Goal: Communication & Community: Answer question/provide support

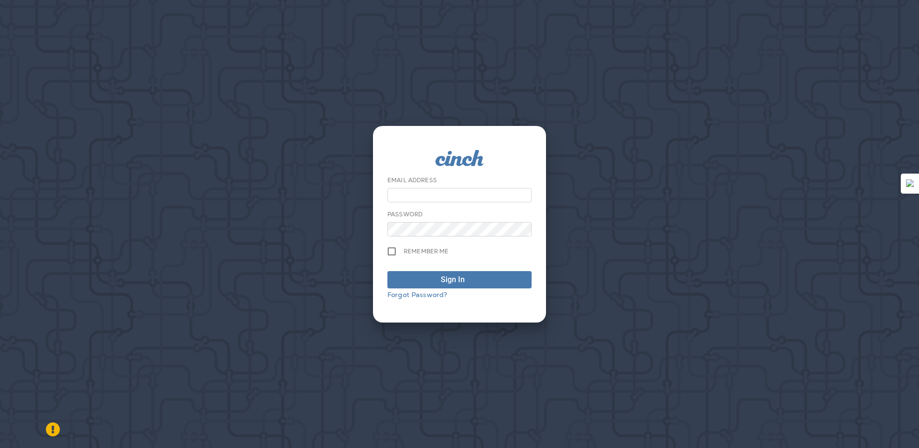
type input "**********"
click at [439, 278] on span "Sign In" at bounding box center [460, 280] width 134 height 12
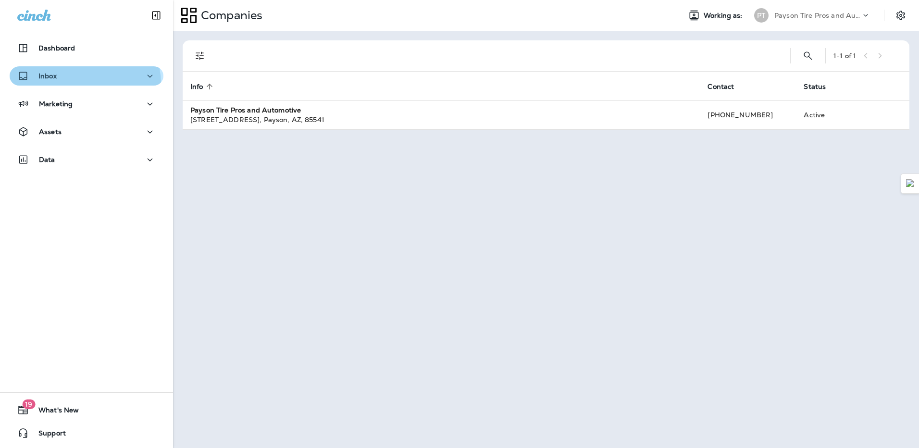
click at [81, 84] on button "Inbox" at bounding box center [87, 75] width 154 height 19
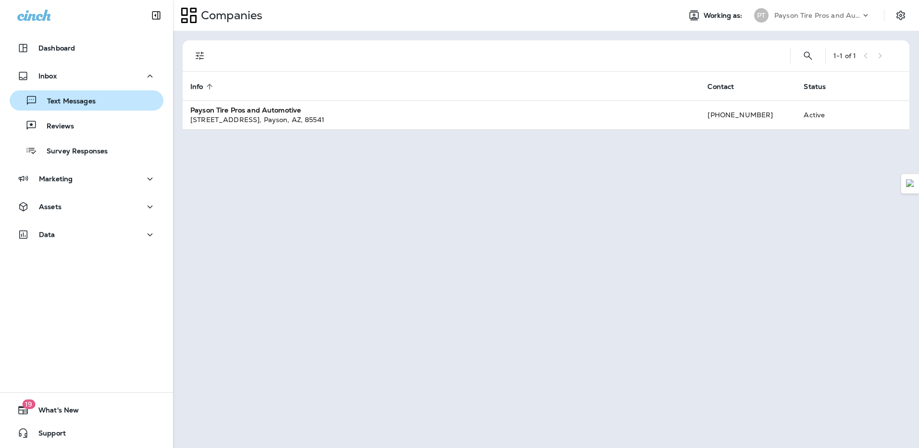
click at [97, 102] on div "Text Messages" at bounding box center [86, 100] width 146 height 14
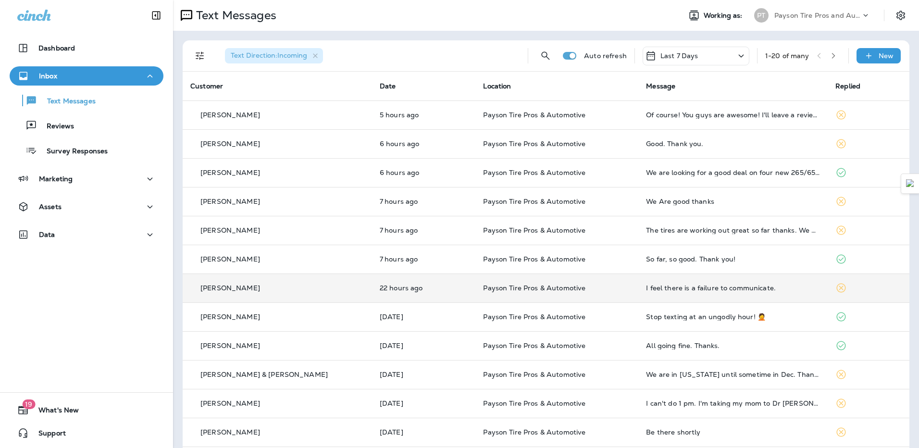
click at [755, 284] on div "I feel there is a failure to communicate." at bounding box center [733, 288] width 174 height 8
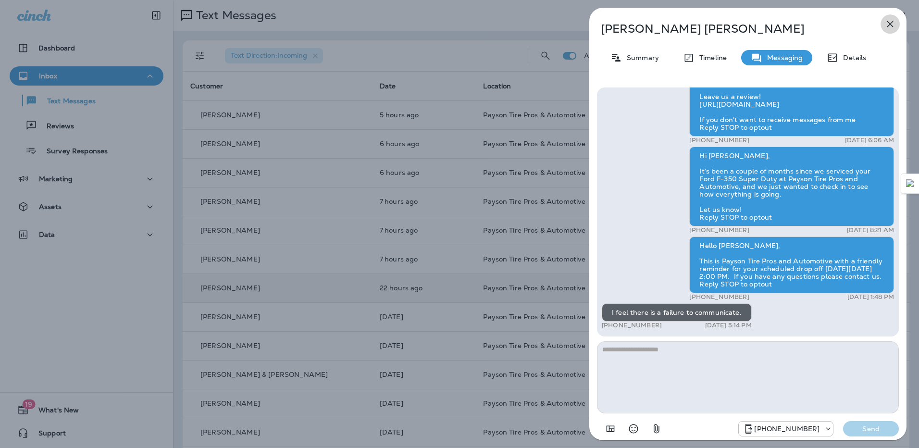
click at [890, 26] on icon "button" at bounding box center [891, 24] width 12 height 12
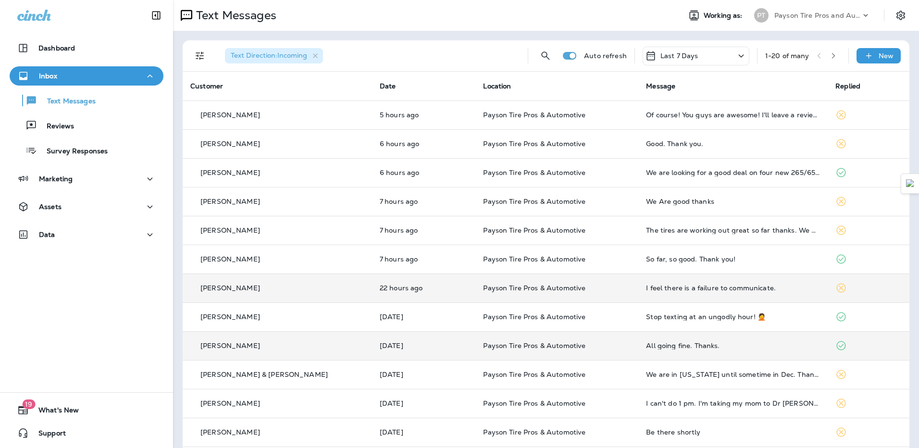
scroll to position [48, 0]
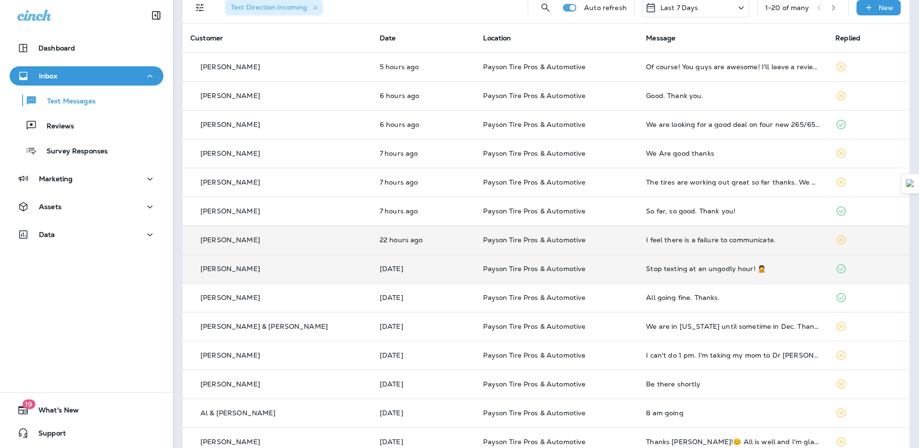
click at [758, 275] on td "Stop texting at an ungodly hour! 🤦" at bounding box center [733, 268] width 189 height 29
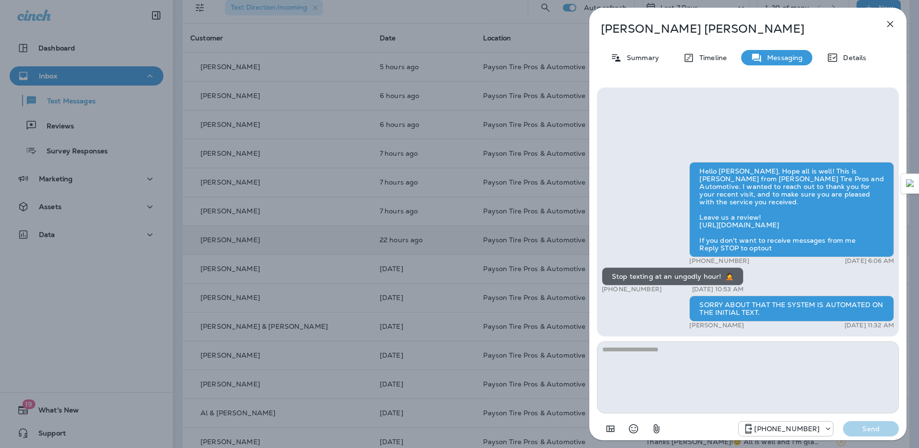
click at [891, 24] on icon "button" at bounding box center [891, 24] width 6 height 6
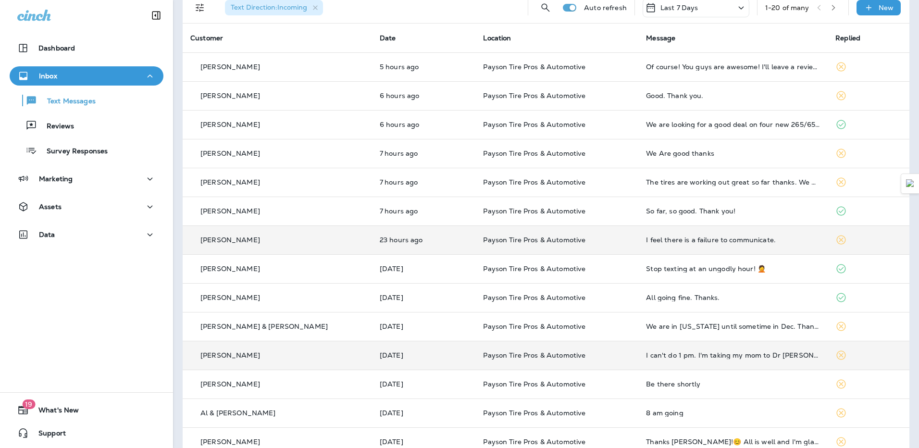
scroll to position [144, 0]
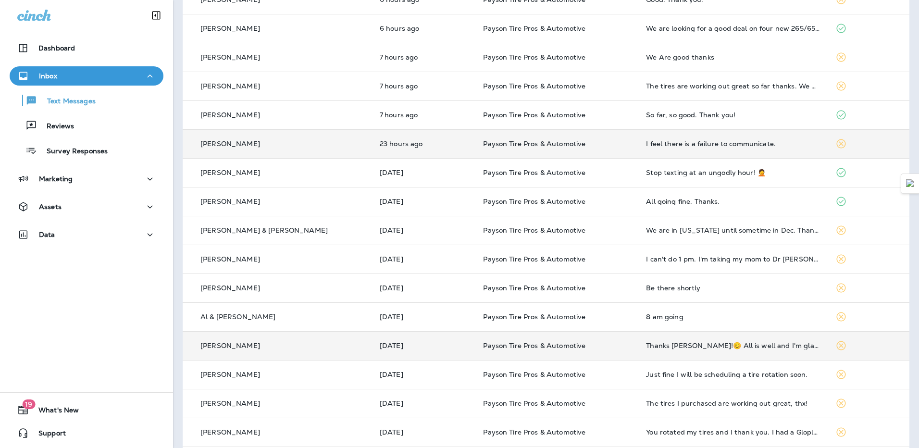
click at [639, 351] on td "Thanks [PERSON_NAME]!😊 All is well and I'm glad that I have you guys to go to f…" at bounding box center [733, 345] width 189 height 29
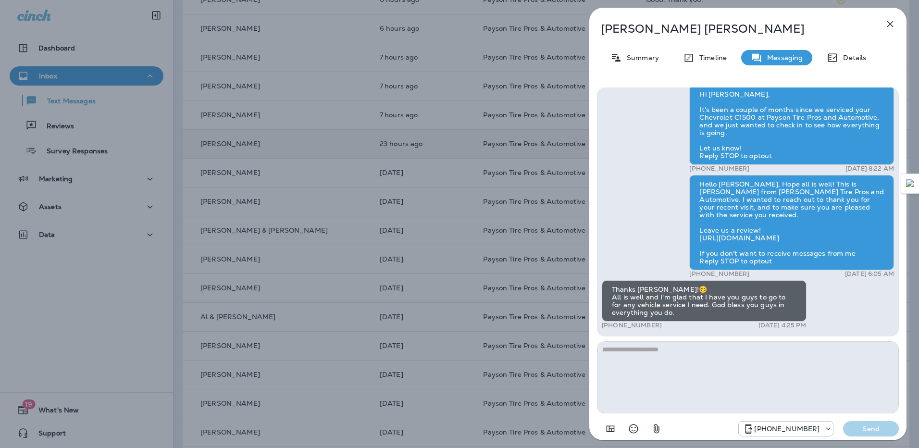
click at [891, 27] on icon "button" at bounding box center [891, 24] width 12 height 12
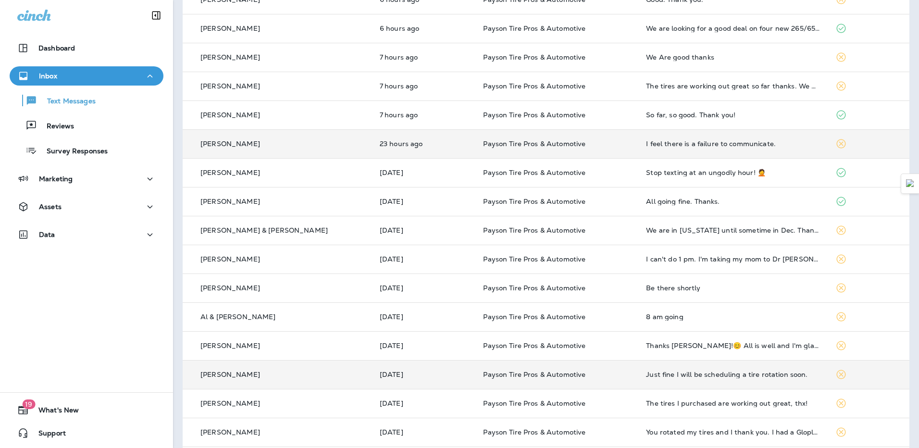
click at [755, 381] on td "Just fine I will be scheduling a tire rotation soon." at bounding box center [733, 374] width 189 height 29
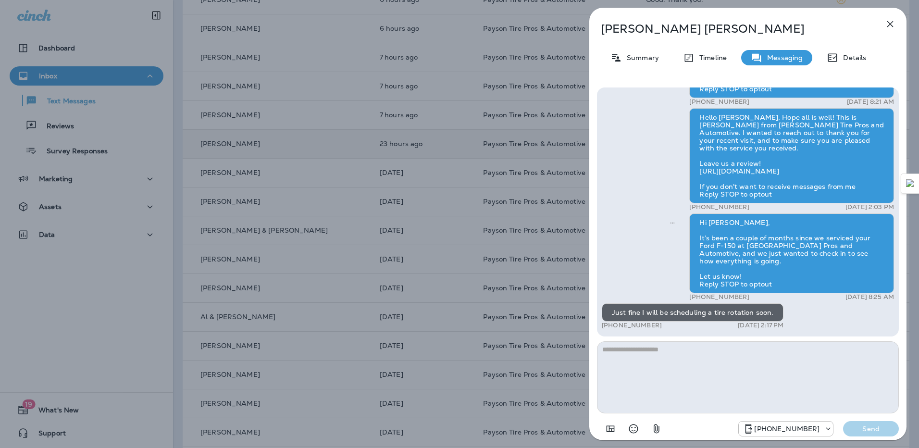
click at [891, 24] on icon "button" at bounding box center [891, 24] width 6 height 6
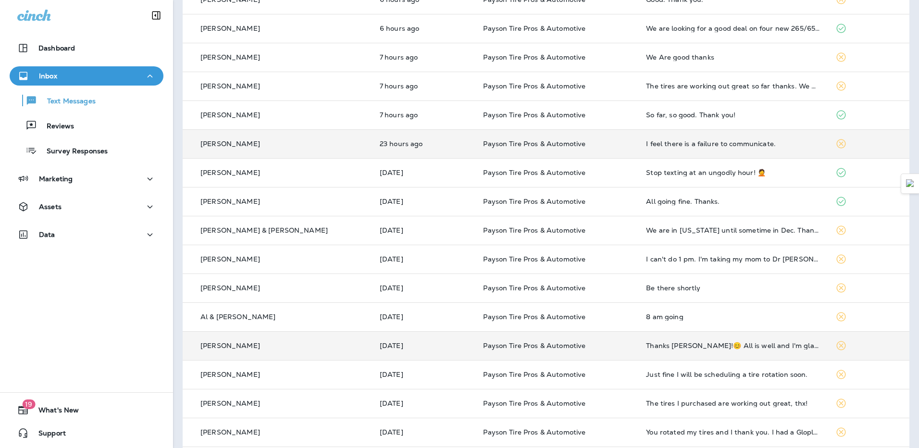
scroll to position [239, 0]
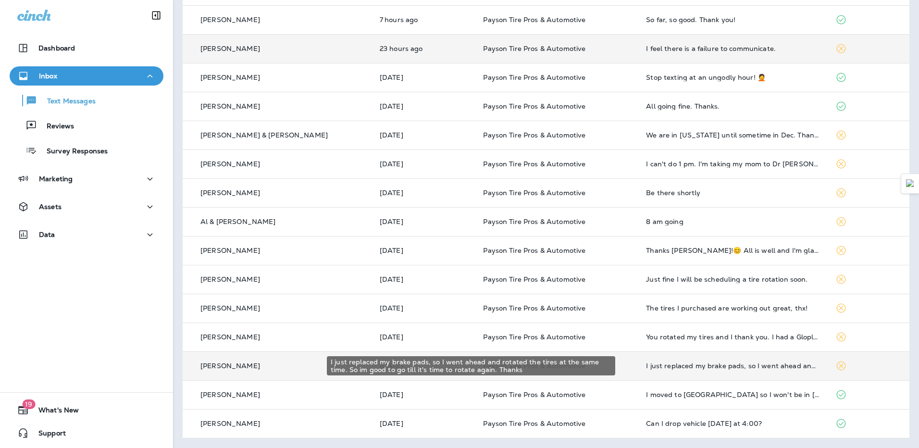
click at [786, 370] on td "I just replaced my brake pads, so I went ahead and rotated the tires at the sam…" at bounding box center [733, 365] width 189 height 29
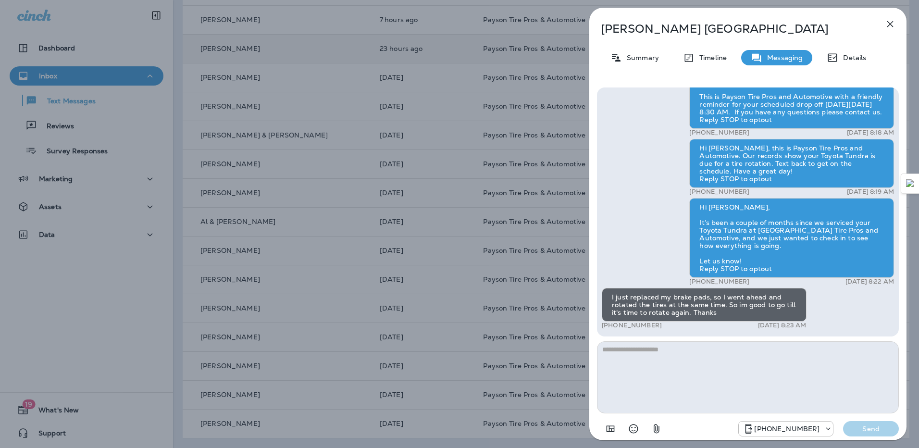
click at [895, 23] on icon "button" at bounding box center [891, 24] width 12 height 12
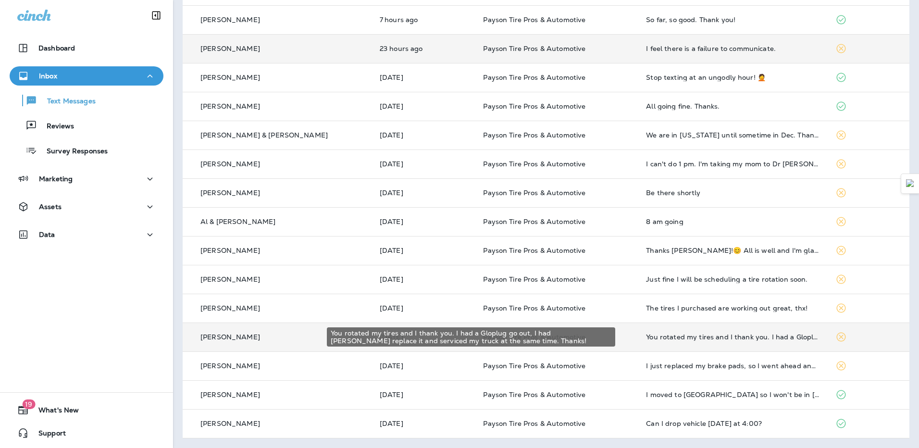
click at [711, 340] on div "You rotated my tires and I thank you. I had a Gloplug go out, I had [PERSON_NAM…" at bounding box center [733, 337] width 174 height 8
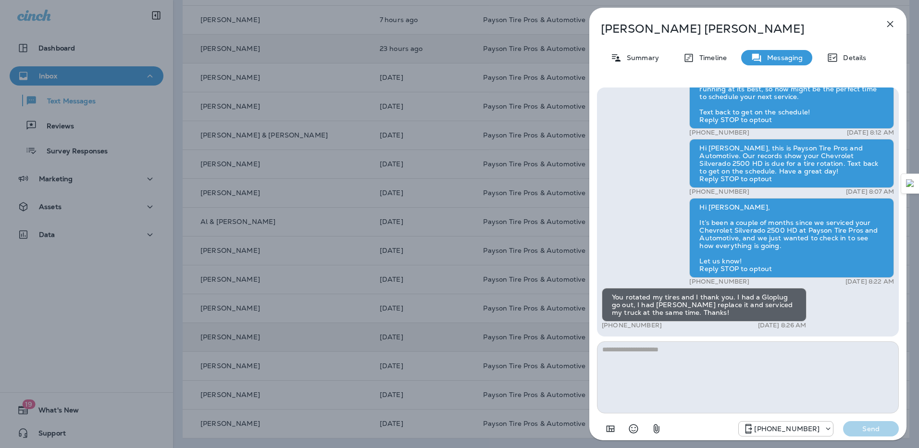
click at [891, 25] on icon "button" at bounding box center [891, 24] width 6 height 6
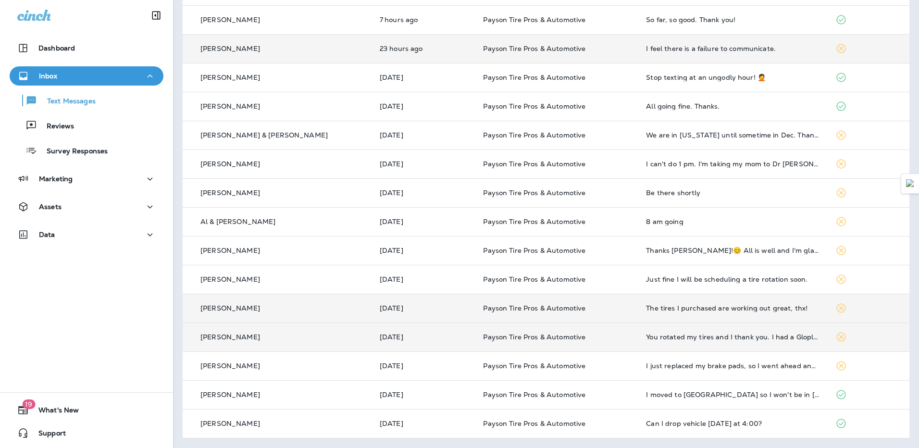
click at [748, 310] on div "The tires I purchased are working out great, thx!" at bounding box center [733, 308] width 174 height 8
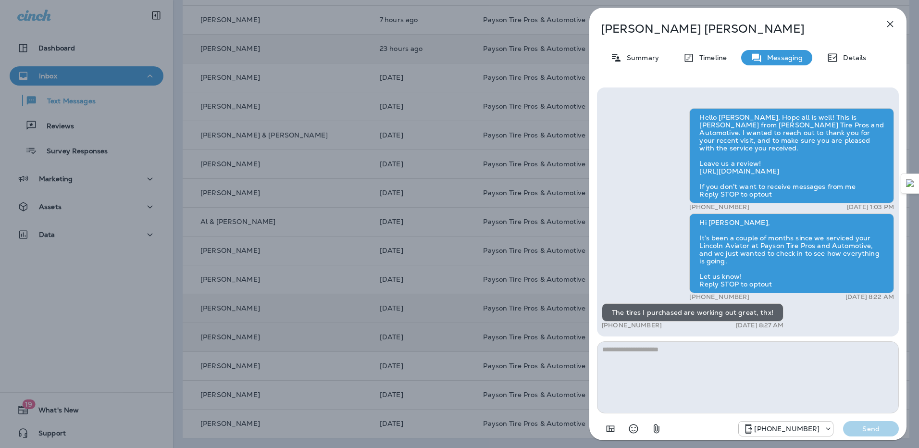
click at [889, 26] on icon "button" at bounding box center [891, 24] width 12 height 12
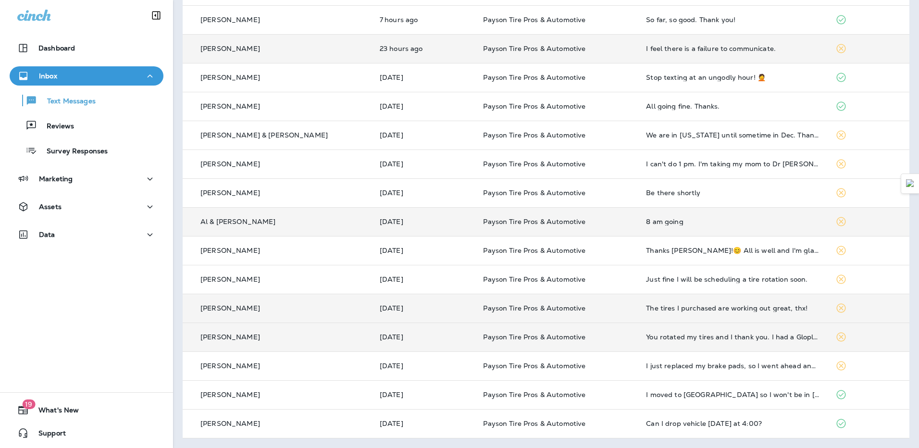
click at [675, 222] on div "8 am going" at bounding box center [733, 222] width 174 height 8
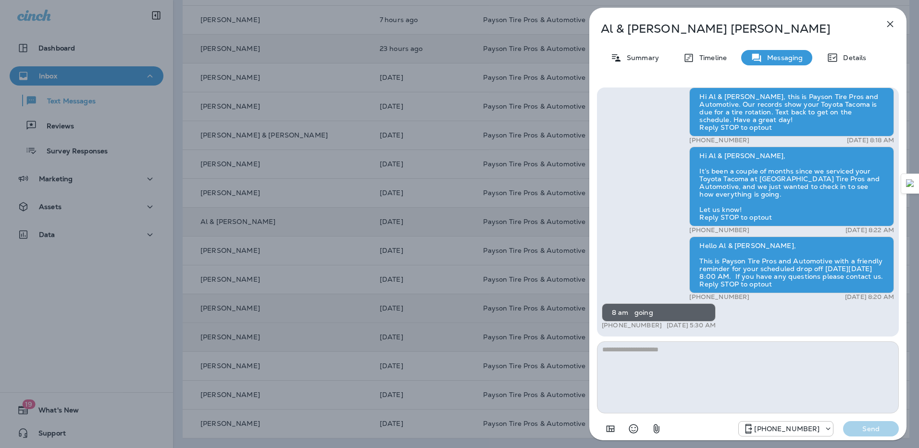
click at [886, 25] on icon "button" at bounding box center [891, 24] width 12 height 12
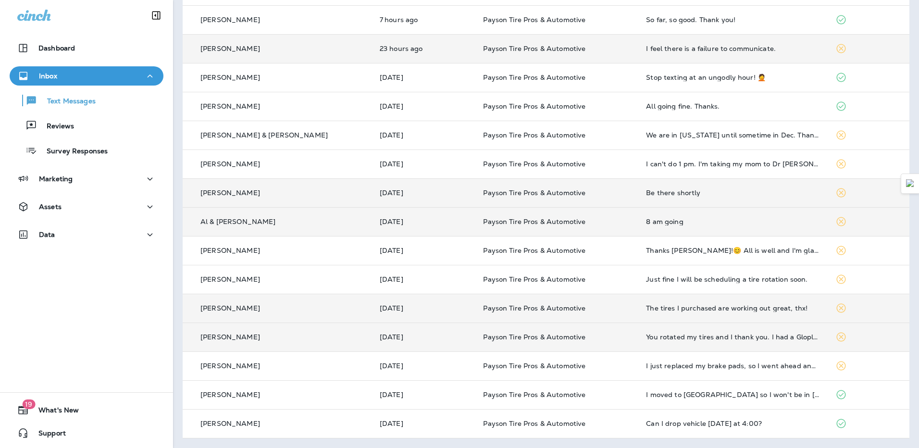
click at [692, 193] on div "Be there shortly" at bounding box center [733, 193] width 174 height 8
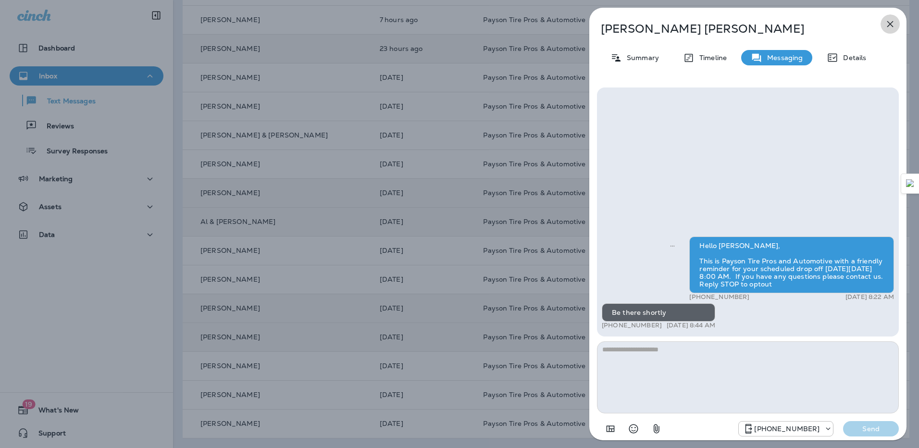
click at [890, 25] on icon "button" at bounding box center [891, 24] width 6 height 6
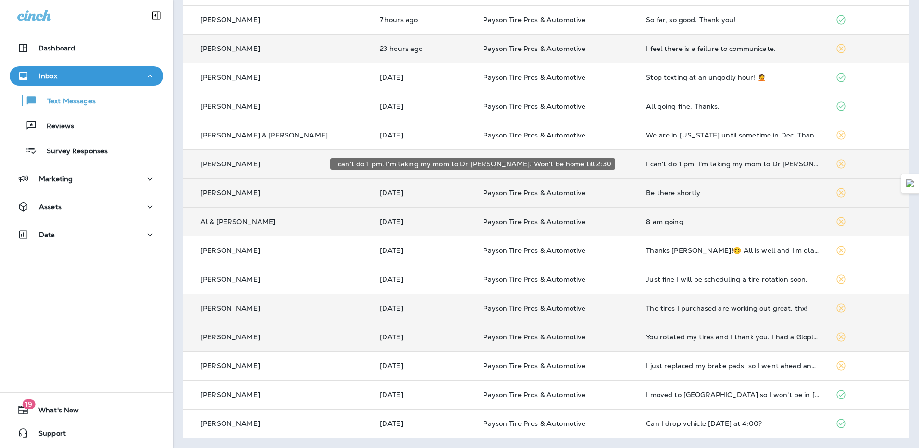
click at [694, 164] on div "I can't do 1 pm. I'm taking my mom to Dr [PERSON_NAME]. Won't be home till 2:30" at bounding box center [733, 164] width 174 height 8
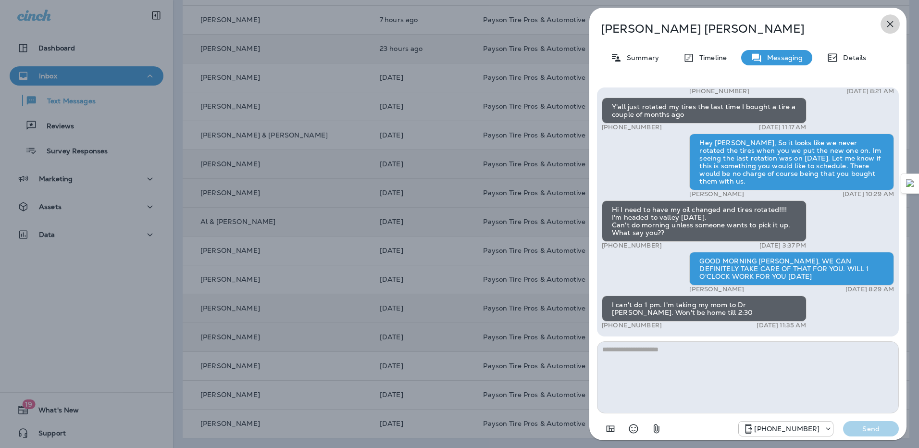
click at [894, 24] on icon "button" at bounding box center [891, 24] width 12 height 12
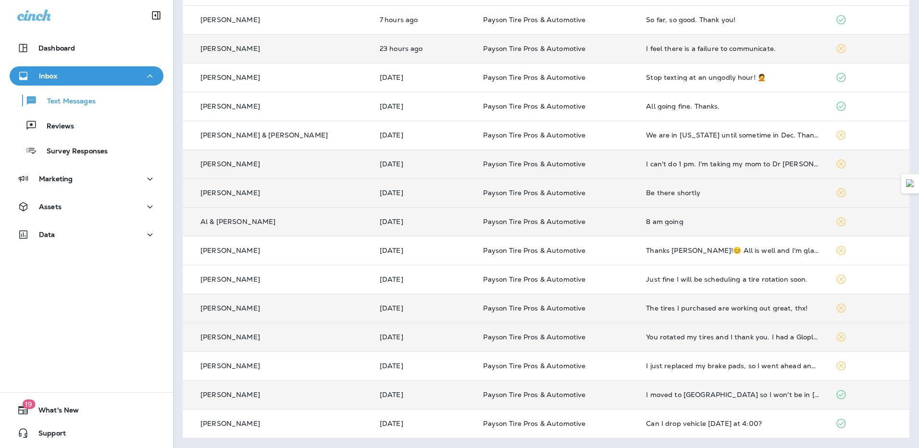
click at [763, 400] on td "I moved to [GEOGRAPHIC_DATA] so I won't be in [GEOGRAPHIC_DATA] so you can take…" at bounding box center [733, 394] width 189 height 29
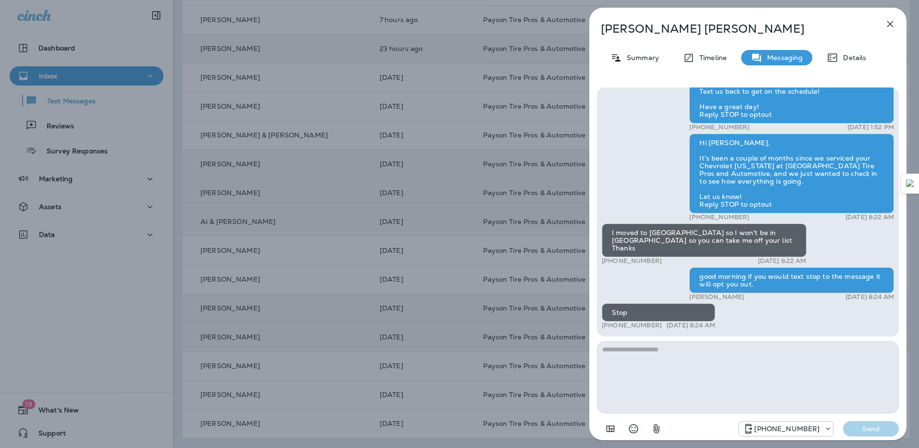
click at [892, 25] on icon "button" at bounding box center [891, 24] width 12 height 12
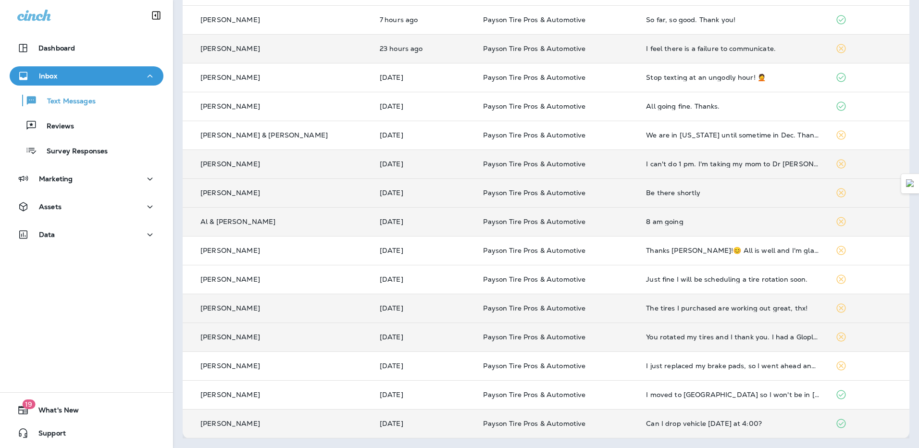
click at [681, 419] on td "Can I drop vehicle [DATE] at 4:00?" at bounding box center [733, 423] width 189 height 29
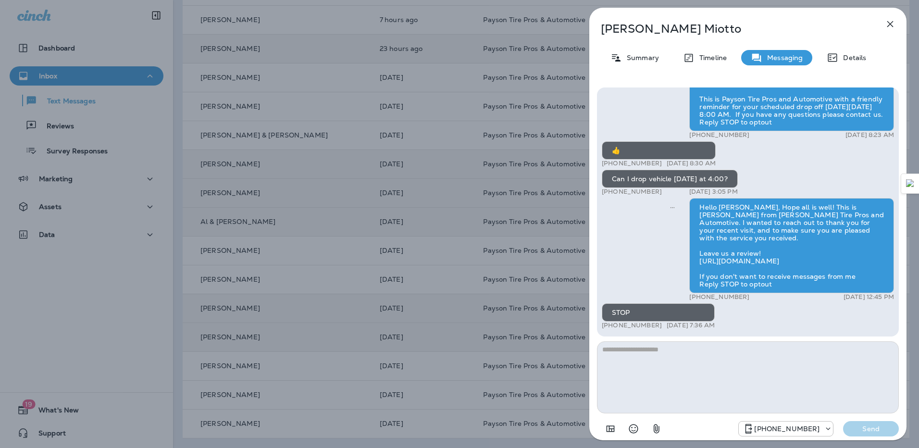
click at [889, 26] on icon "button" at bounding box center [891, 24] width 6 height 6
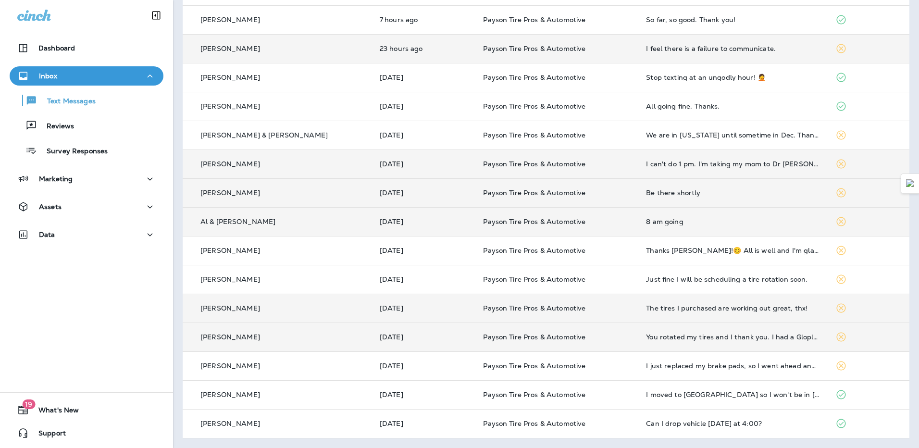
scroll to position [191, 0]
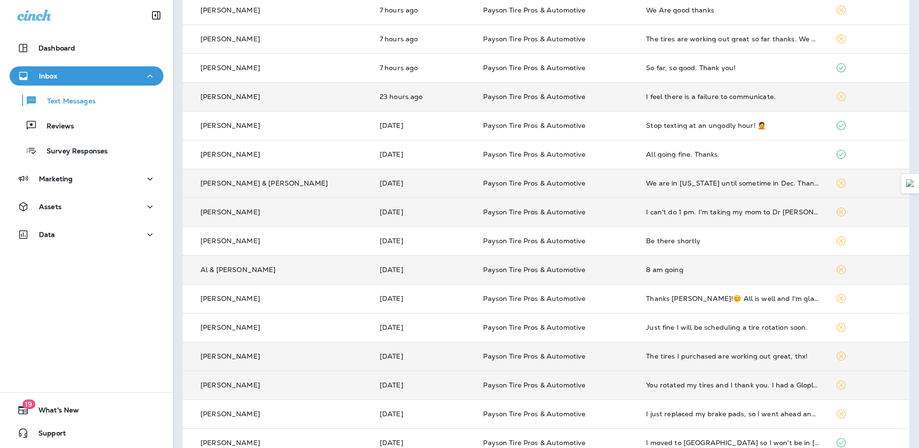
click at [679, 192] on td "We are in [US_STATE] until sometime in Dec. Thanks for the reminder" at bounding box center [733, 183] width 189 height 29
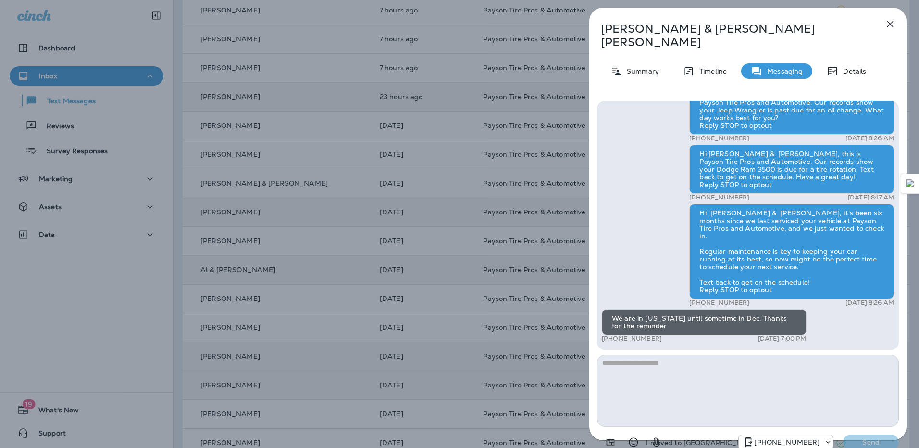
click at [890, 25] on icon "button" at bounding box center [891, 24] width 6 height 6
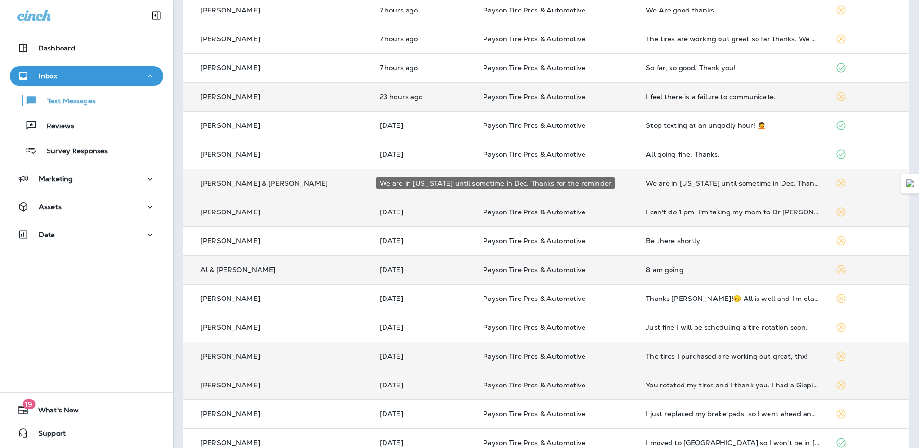
click at [799, 181] on div "We are in [US_STATE] until sometime in Dec. Thanks for the reminder" at bounding box center [733, 183] width 174 height 8
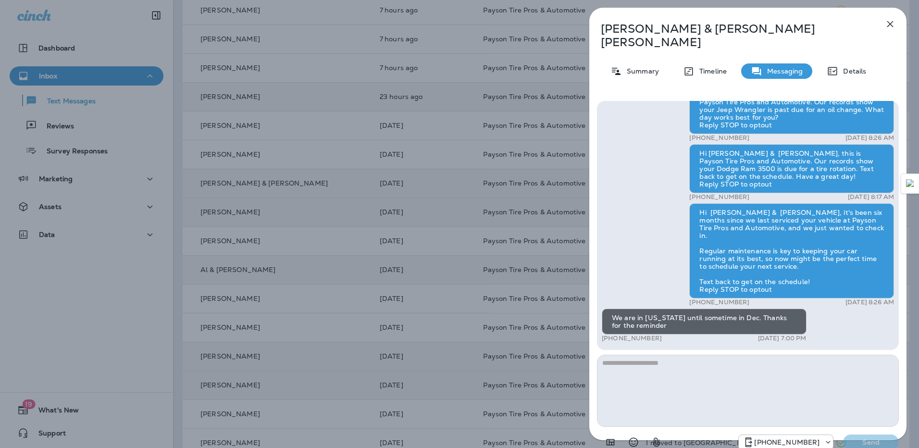
click at [703, 369] on textarea at bounding box center [748, 391] width 302 height 72
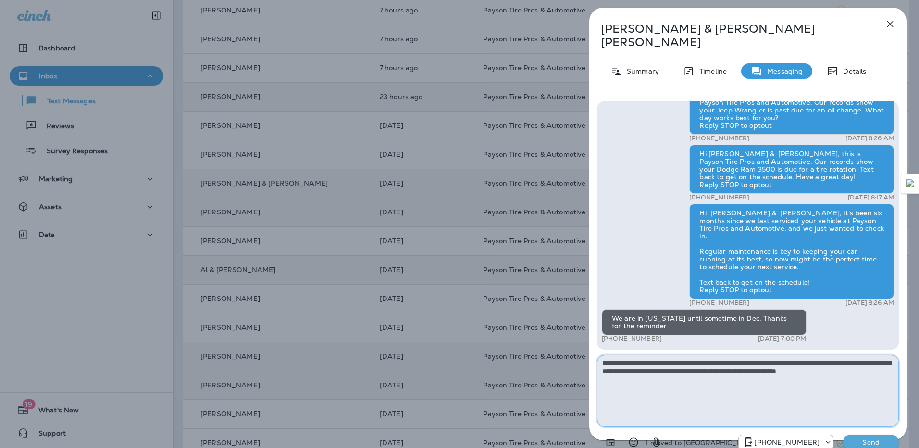
click at [882, 360] on textarea "**********" at bounding box center [748, 391] width 302 height 72
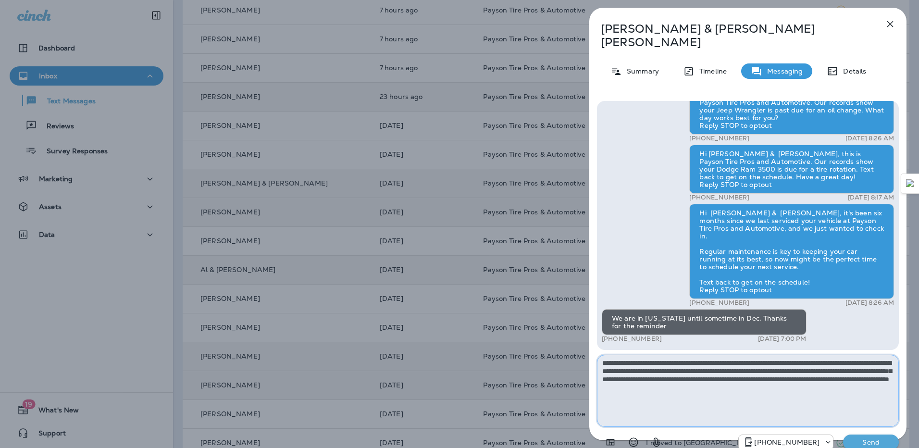
click at [802, 378] on textarea "**********" at bounding box center [748, 391] width 302 height 72
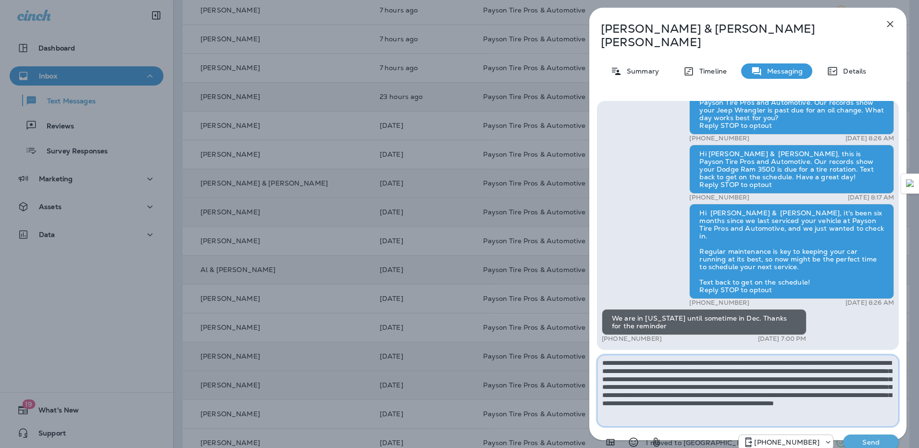
click at [876, 397] on textarea "**********" at bounding box center [748, 391] width 302 height 72
type textarea "**********"
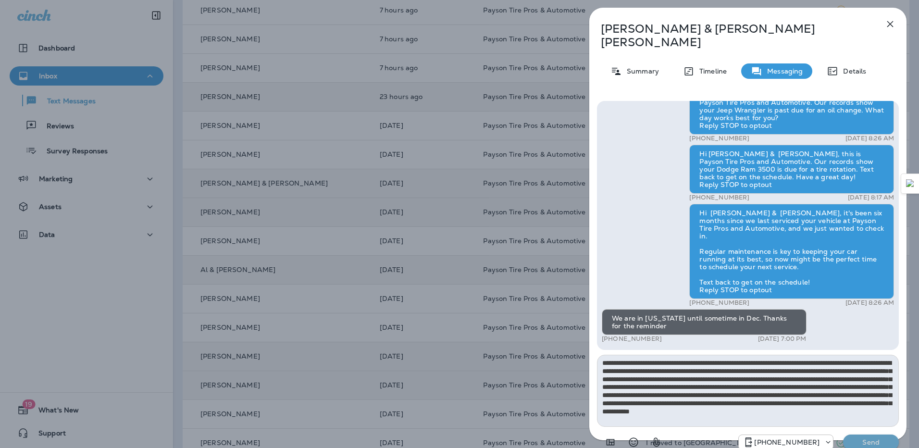
click at [868, 438] on p "Send" at bounding box center [871, 442] width 40 height 9
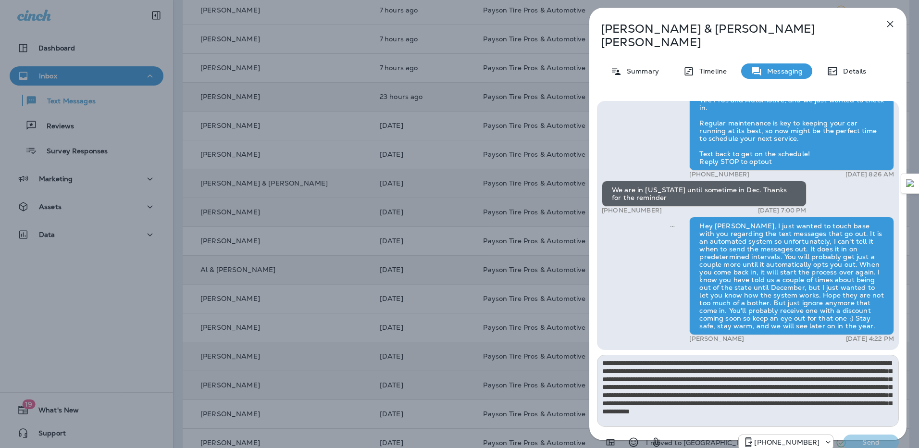
click at [890, 27] on icon "button" at bounding box center [891, 24] width 12 height 12
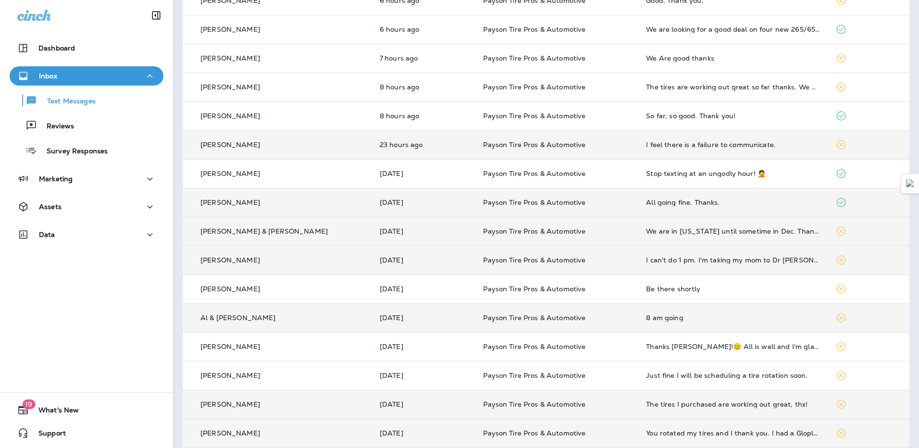
scroll to position [95, 0]
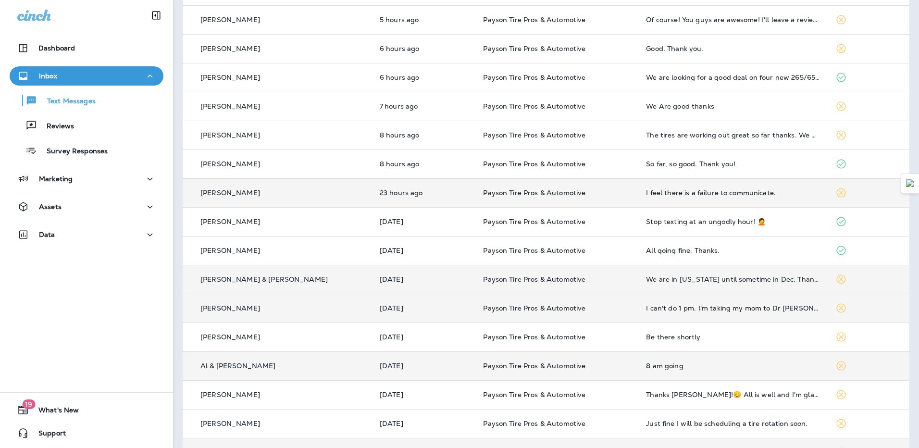
click at [695, 204] on td "I feel there is a failure to communicate." at bounding box center [733, 192] width 189 height 29
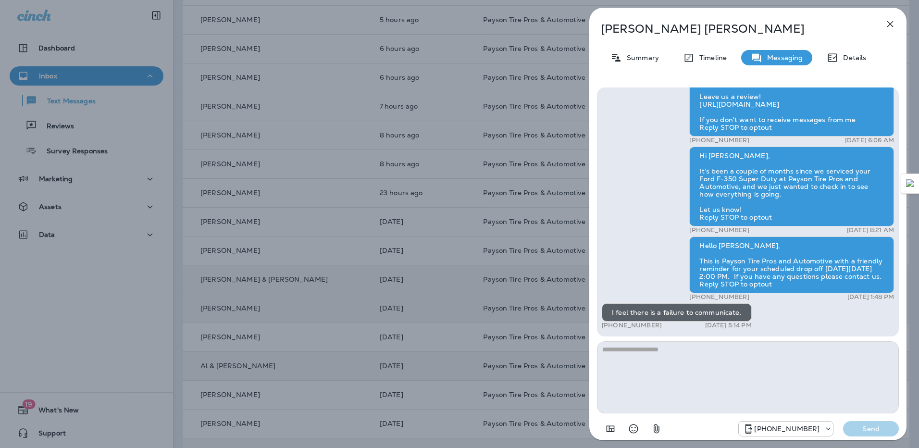
click at [890, 21] on icon "button" at bounding box center [891, 24] width 12 height 12
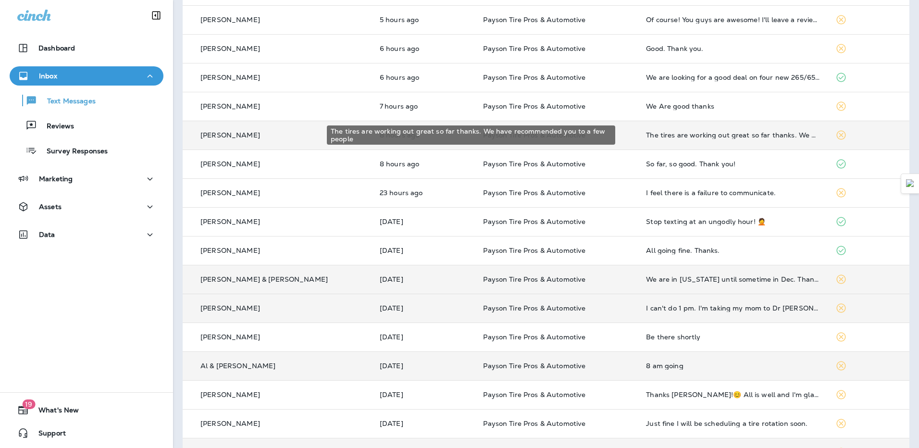
click at [749, 137] on div "The tires are working out great so far thanks. We have recommended you to a few…" at bounding box center [733, 135] width 174 height 8
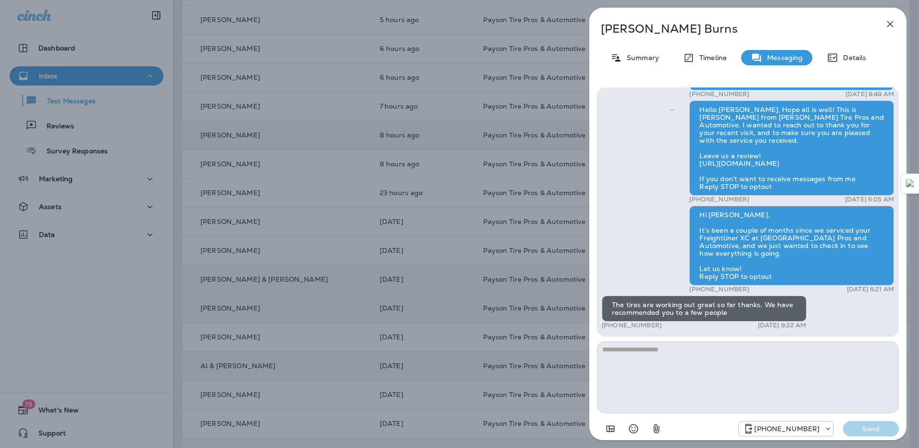
click at [893, 24] on icon "button" at bounding box center [891, 24] width 12 height 12
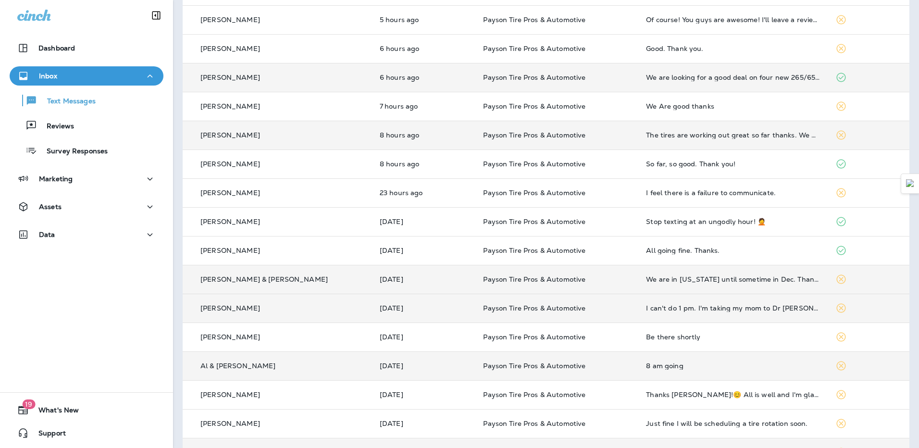
click at [753, 87] on td "We are looking for a good deal on four new 265/65 R17 a/t and all weather tires…" at bounding box center [733, 77] width 189 height 29
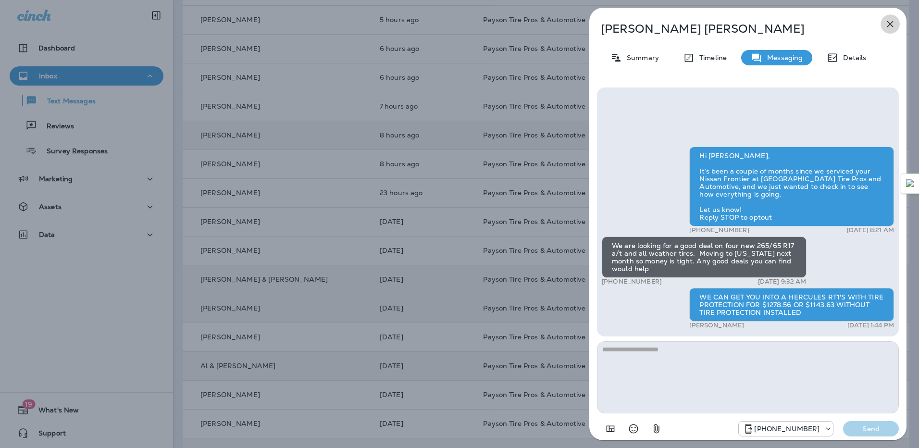
click at [893, 20] on icon "button" at bounding box center [891, 24] width 12 height 12
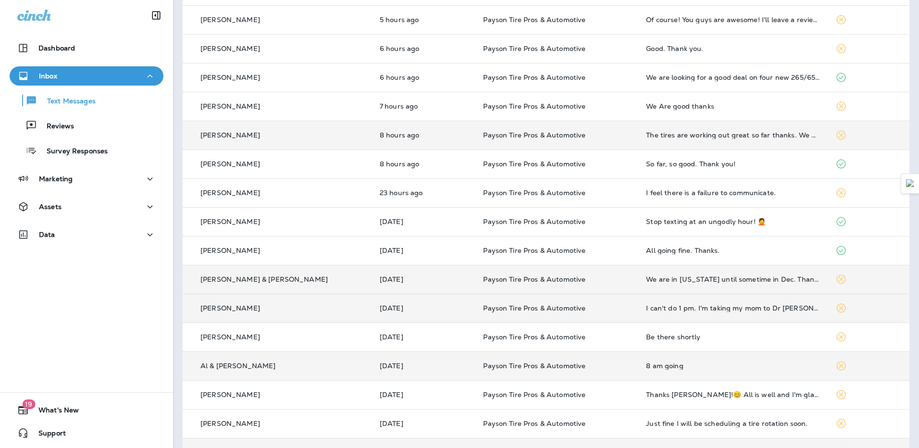
scroll to position [47, 0]
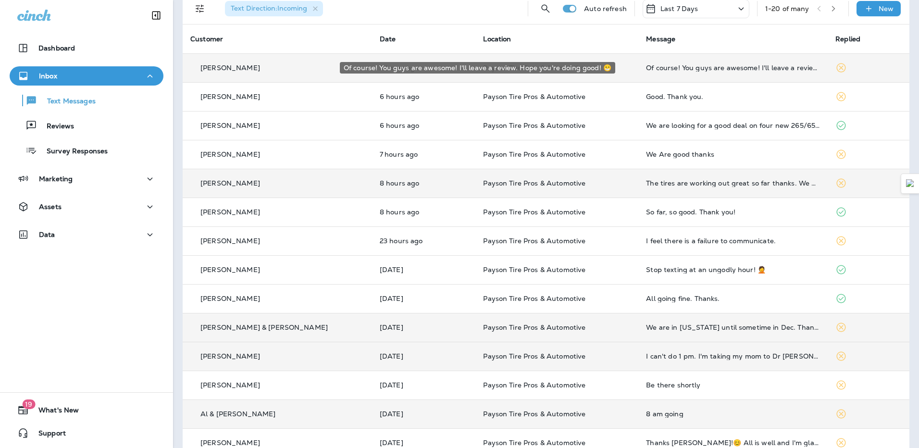
click at [698, 70] on div "Of course! You guys are awesome! I'll leave a review. Hope you're doing good! 😁" at bounding box center [733, 68] width 174 height 8
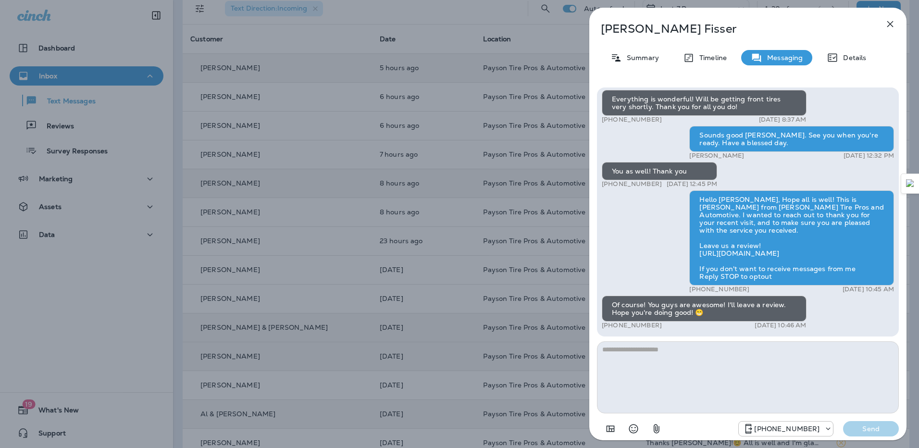
click at [715, 371] on textarea at bounding box center [748, 377] width 302 height 72
type textarea "**********"
click at [879, 427] on p "Send" at bounding box center [871, 429] width 40 height 9
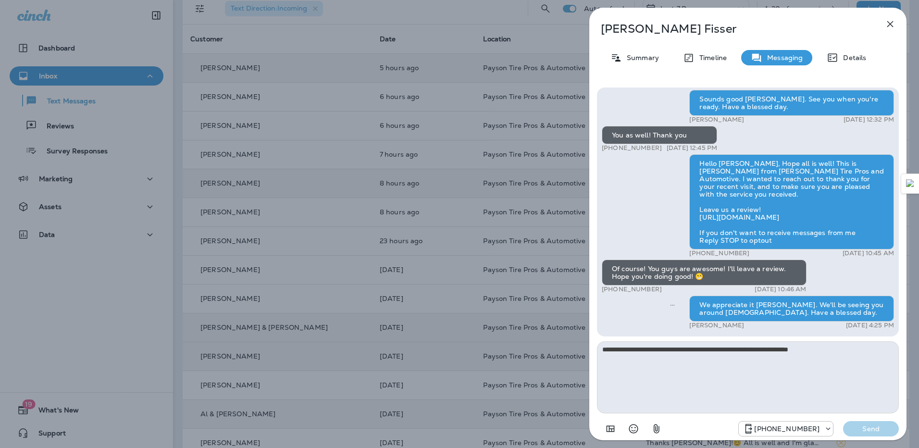
click at [887, 26] on icon "button" at bounding box center [891, 24] width 12 height 12
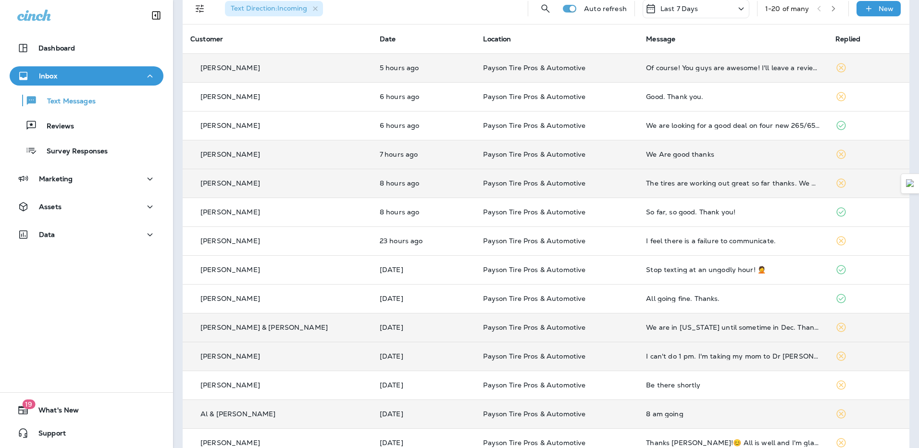
click at [745, 146] on td "We Are good thanks" at bounding box center [733, 154] width 189 height 29
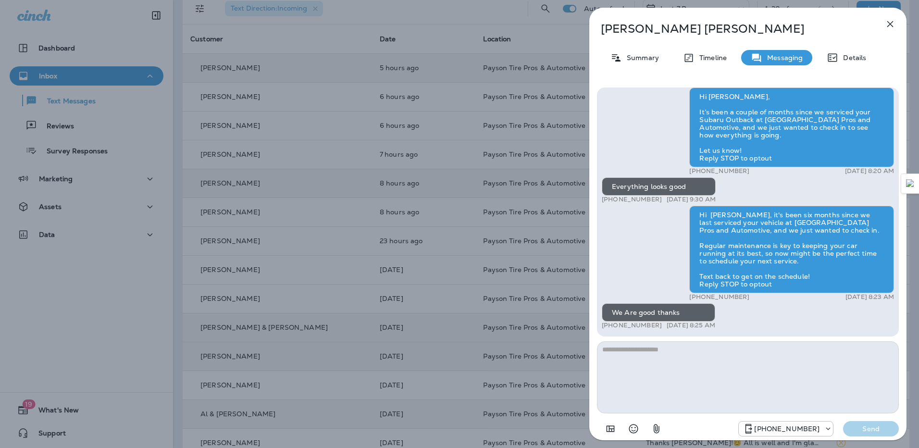
click at [896, 24] on button "button" at bounding box center [890, 23] width 19 height 19
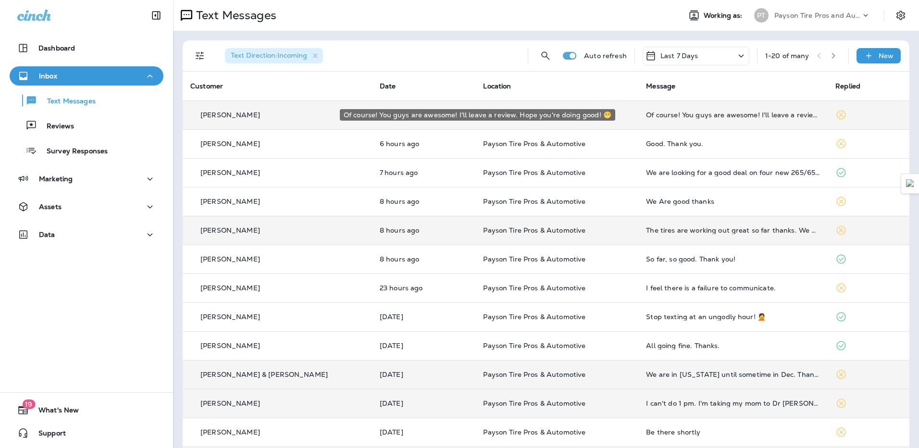
click at [676, 114] on div "Of course! You guys are awesome! I'll leave a review. Hope you're doing good! 😁" at bounding box center [733, 115] width 174 height 8
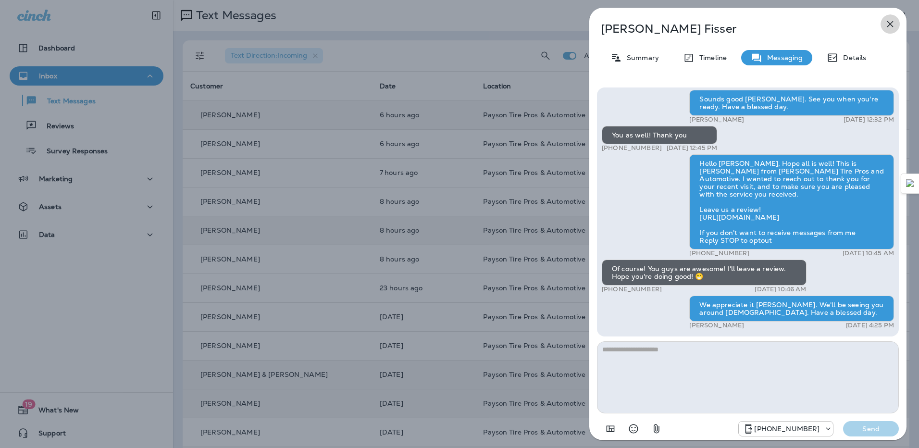
click at [888, 25] on icon "button" at bounding box center [891, 24] width 12 height 12
